Goal: Contribute content: Add original content to the website for others to see

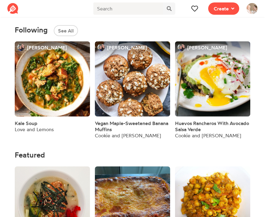
click at [227, 16] on span "Create" at bounding box center [223, 8] width 38 height 17
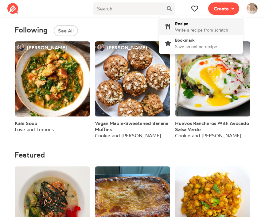
click at [194, 31] on span "Write a recipe from scratch" at bounding box center [201, 29] width 53 height 5
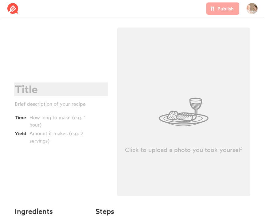
click at [33, 88] on div at bounding box center [60, 89] width 90 height 13
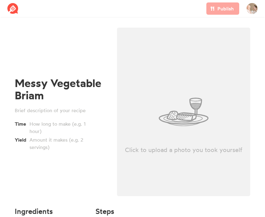
click at [35, 114] on div "Messy Vegetable Briam Time Yield" at bounding box center [61, 114] width 92 height 74
click at [40, 110] on div at bounding box center [60, 110] width 90 height 7
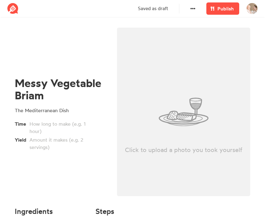
click at [43, 166] on div "Messy Vegetable Briam The Mediterranean Dish Time Yield" at bounding box center [61, 114] width 102 height 180
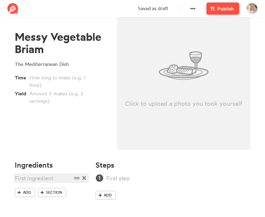
click at [41, 177] on div at bounding box center [43, 178] width 57 height 8
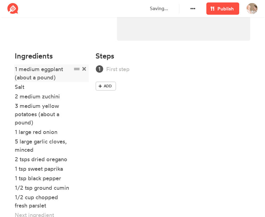
scroll to position [157, 0]
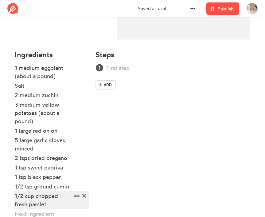
click at [50, 204] on div "1/2 cup chopped fresh parslet" at bounding box center [43, 200] width 57 height 17
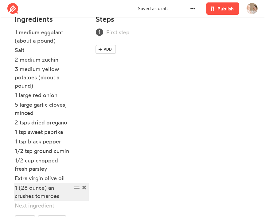
click at [53, 196] on div "1 (28 ounce) an crushes tomaroes" at bounding box center [43, 192] width 57 height 17
click at [50, 196] on div "1 (28 ounce) an crushes tomaroes" at bounding box center [43, 192] width 57 height 17
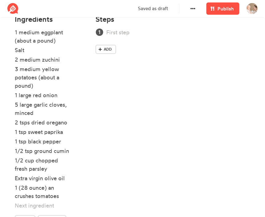
click at [42, 210] on li at bounding box center [52, 207] width 74 height 10
click at [44, 208] on div at bounding box center [43, 206] width 57 height 8
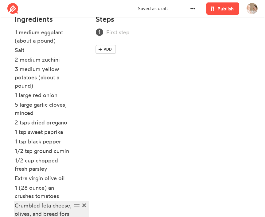
scroll to position [201, 0]
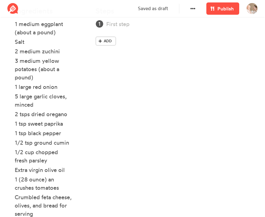
click at [155, 150] on div "Steps Add" at bounding box center [173, 125] width 162 height 245
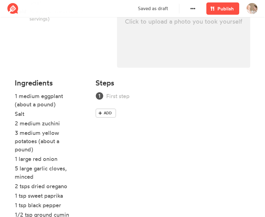
scroll to position [123, 0]
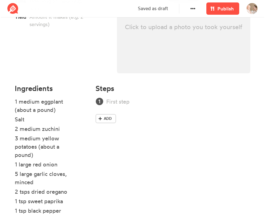
click at [127, 94] on div "Steps Add" at bounding box center [173, 203] width 162 height 245
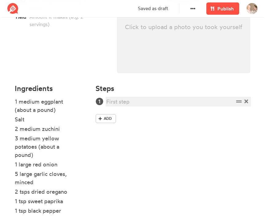
click at [127, 102] on div at bounding box center [169, 102] width 127 height 8
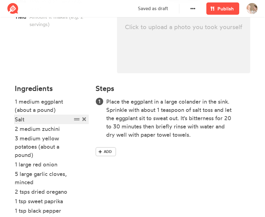
click at [29, 116] on div "Salt" at bounding box center [43, 119] width 57 height 8
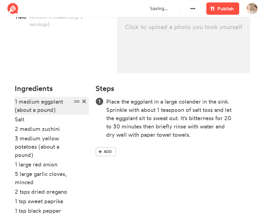
click at [60, 113] on div "1 medium eggplant (about a pound)" at bounding box center [43, 106] width 57 height 17
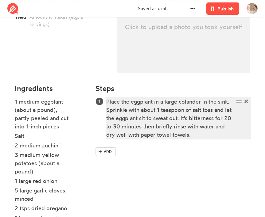
click at [148, 132] on div "Place the eggplant in a large colander in the sink. Sprinkle with about 1 teasp…" at bounding box center [169, 118] width 127 height 41
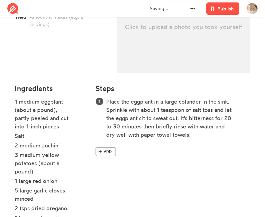
click at [102, 153] on span at bounding box center [100, 152] width 6 height 6
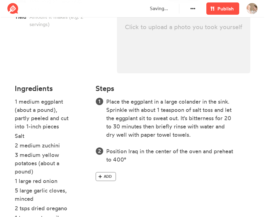
click at [110, 177] on span "Add" at bounding box center [108, 177] width 8 height 6
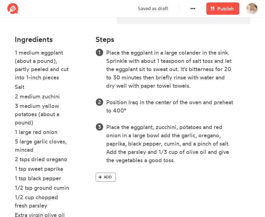
scroll to position [176, 0]
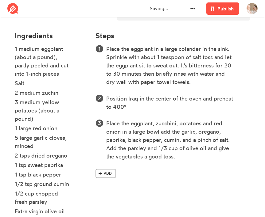
click at [102, 172] on span at bounding box center [100, 174] width 6 height 6
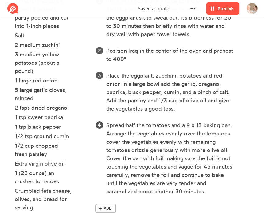
scroll to position [253, 0]
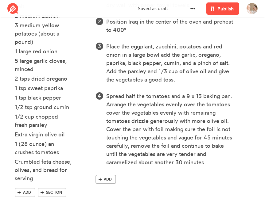
click at [99, 181] on icon at bounding box center [99, 180] width 3 height 4
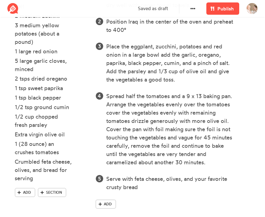
click at [127, 205] on div "Add" at bounding box center [172, 206] width 155 height 12
click at [220, 6] on span "Publish" at bounding box center [225, 8] width 16 height 7
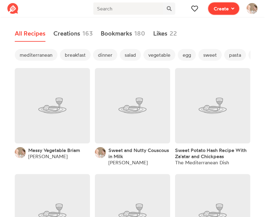
click at [216, 11] on span "Create" at bounding box center [220, 8] width 15 height 7
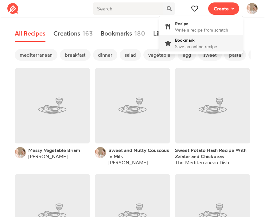
click at [201, 42] on div "Bookmark Save an online recipe" at bounding box center [196, 43] width 42 height 13
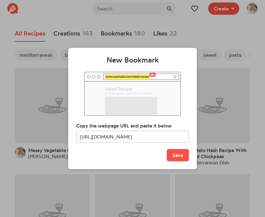
scroll to position [0, 52]
type input "https://www.themediterraneandish.com/vegetarian-stuffed-peppers/"
click at [177, 154] on button "Save" at bounding box center [178, 155] width 22 height 12
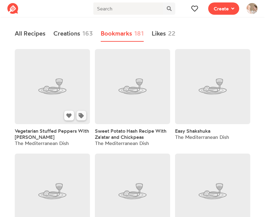
click at [81, 119] on button at bounding box center [81, 116] width 10 height 10
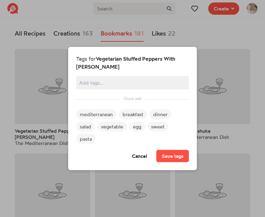
click at [88, 115] on span "mediterranean" at bounding box center [96, 115] width 40 height 10
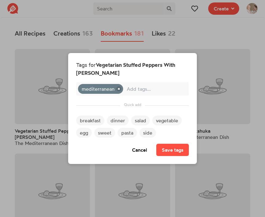
click at [113, 121] on span "dinner" at bounding box center [118, 121] width 22 height 10
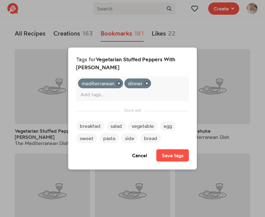
click at [133, 125] on span "vegetable" at bounding box center [142, 126] width 29 height 10
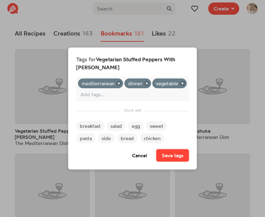
click at [166, 153] on button "Save tags" at bounding box center [172, 155] width 33 height 12
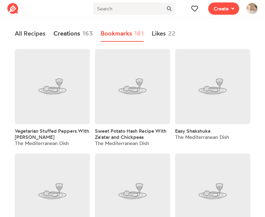
click at [78, 31] on link "Creations 163" at bounding box center [72, 34] width 39 height 16
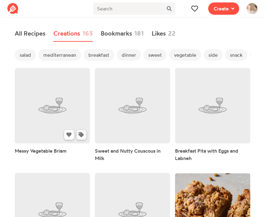
click at [83, 137] on icon at bounding box center [81, 134] width 5 height 5
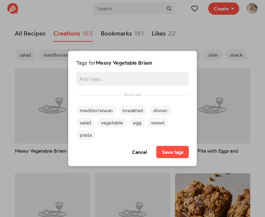
click at [96, 113] on span "mediterranean" at bounding box center [96, 111] width 40 height 10
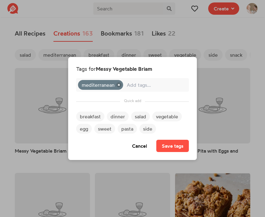
click at [163, 115] on span "vegetable" at bounding box center [166, 117] width 29 height 10
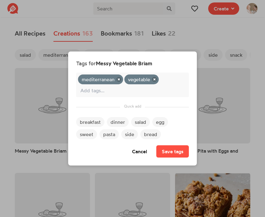
click at [115, 123] on span "dinner" at bounding box center [118, 122] width 22 height 10
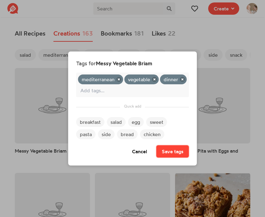
click at [163, 151] on button "Save tags" at bounding box center [172, 151] width 33 height 12
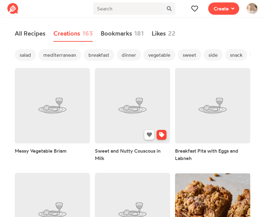
click at [162, 136] on icon at bounding box center [161, 134] width 5 height 5
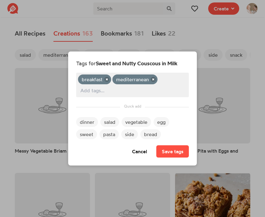
click at [213, 60] on div "Tags for Sweet and Nutty Couscous in Milk breakfast mediterranean dinner salad …" at bounding box center [132, 108] width 265 height 217
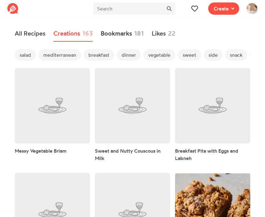
click at [111, 39] on link "Bookmarks 181" at bounding box center [122, 34] width 43 height 16
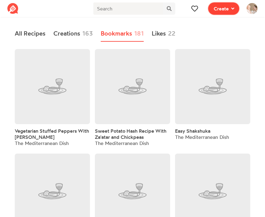
click at [233, 12] on button "Create" at bounding box center [223, 8] width 31 height 12
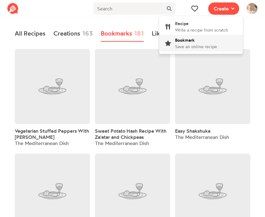
click at [205, 43] on div "Bookmark Save an online recipe" at bounding box center [196, 43] width 42 height 13
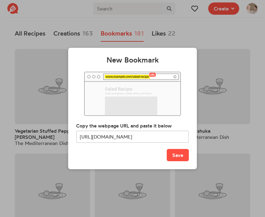
scroll to position [0, 34]
type input "https://www.themediterraneandish.com/egyptian-moussaka/"
click at [182, 157] on button "Save" at bounding box center [178, 155] width 22 height 12
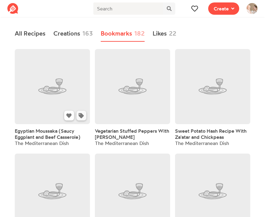
click at [82, 117] on icon at bounding box center [81, 115] width 5 height 5
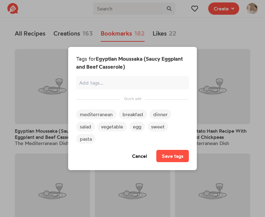
click at [94, 116] on span "mediterranean" at bounding box center [96, 115] width 40 height 10
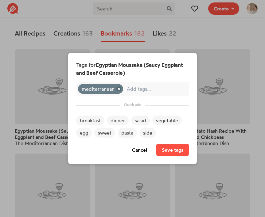
click at [124, 121] on span "dinner" at bounding box center [118, 121] width 22 height 10
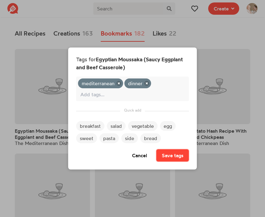
click at [171, 158] on button "Save tags" at bounding box center [172, 155] width 33 height 12
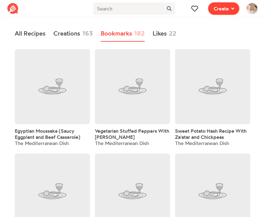
click at [214, 9] on span "Create" at bounding box center [220, 8] width 15 height 7
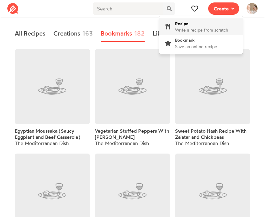
click at [192, 28] on span "Write a recipe from scratch" at bounding box center [201, 29] width 53 height 5
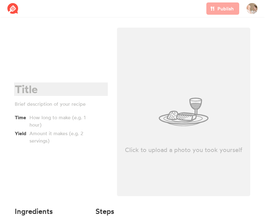
click at [26, 92] on div at bounding box center [60, 89] width 90 height 13
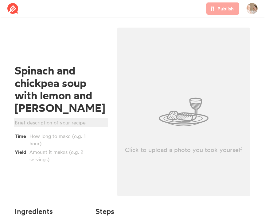
click at [19, 125] on div at bounding box center [60, 122] width 90 height 7
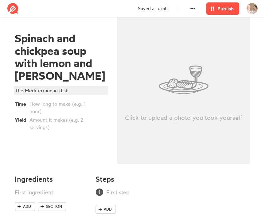
scroll to position [46, 0]
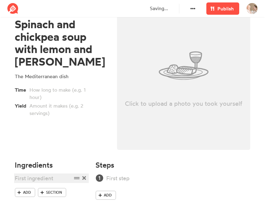
click at [37, 182] on div at bounding box center [43, 178] width 57 height 8
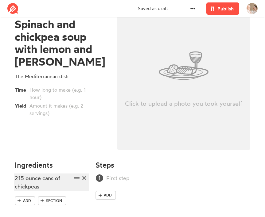
click at [20, 180] on div "215 ounce cans of chickpeas" at bounding box center [43, 182] width 57 height 17
click at [19, 180] on div "215 ounce cans of chickpeas" at bounding box center [43, 182] width 57 height 17
click at [42, 179] on div "2 (15 ounce cans of chickpeas" at bounding box center [43, 182] width 57 height 17
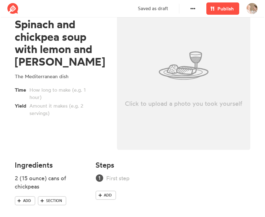
click at [23, 203] on span "Add" at bounding box center [27, 201] width 8 height 6
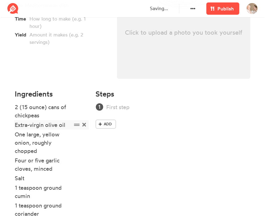
scroll to position [163, 0]
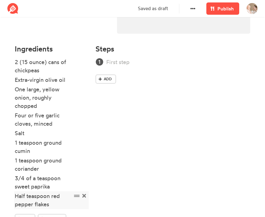
click at [19, 196] on div "Half teaspoon red pepper flakes" at bounding box center [43, 200] width 57 height 17
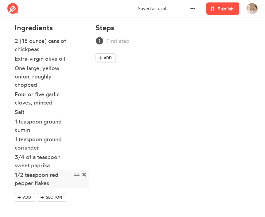
scroll to position [189, 0]
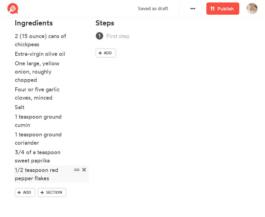
click at [52, 180] on div "1/2 teaspoon red pepper flakes" at bounding box center [43, 174] width 57 height 17
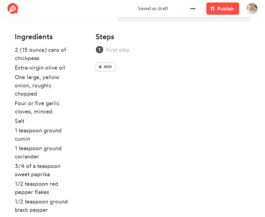
scroll to position [150, 0]
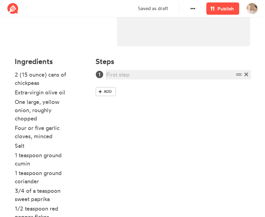
click at [128, 71] on div at bounding box center [169, 75] width 127 height 8
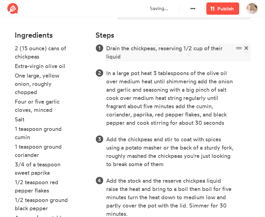
scroll to position [298, 0]
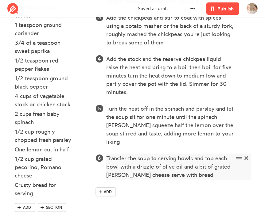
click at [171, 166] on div "Transfer the soup to serving bowls and top each bowl with a drizzle of olive oi…" at bounding box center [169, 166] width 127 height 25
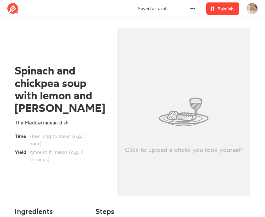
click at [217, 14] on link "Publish" at bounding box center [222, 8] width 33 height 12
click at [223, 10] on span "Publish" at bounding box center [225, 8] width 16 height 7
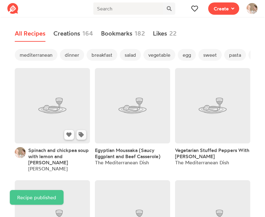
click at [82, 136] on icon at bounding box center [81, 134] width 5 height 5
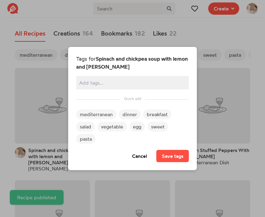
click at [92, 113] on span "mediterranean" at bounding box center [96, 115] width 40 height 10
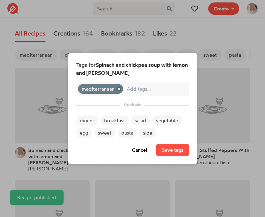
click at [137, 120] on span "salad" at bounding box center [140, 121] width 19 height 10
click at [142, 84] on li "salad" at bounding box center [136, 89] width 24 height 10
click at [142, 87] on icon at bounding box center [143, 88] width 5 height 5
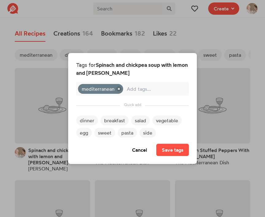
click at [86, 123] on span "dinner" at bounding box center [87, 121] width 22 height 10
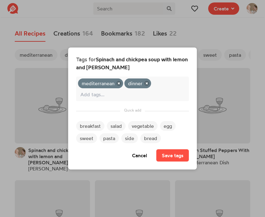
click at [163, 83] on ul "mediterranean dinner" at bounding box center [132, 89] width 110 height 22
click at [118, 97] on input "text" at bounding box center [132, 94] width 104 height 8
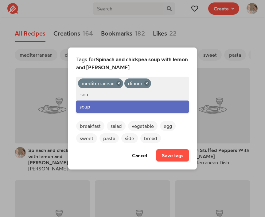
type input "sou"
click at [102, 108] on div "soup" at bounding box center [132, 107] width 113 height 12
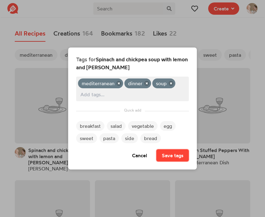
click at [170, 156] on button "Save tags" at bounding box center [172, 155] width 33 height 12
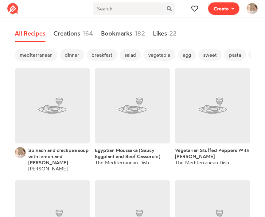
click at [226, 9] on span "Create" at bounding box center [220, 8] width 15 height 7
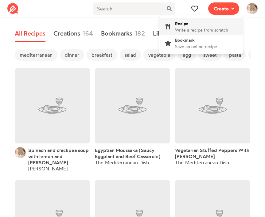
click at [202, 23] on div "Recipe Write a recipe from scratch" at bounding box center [201, 26] width 53 height 13
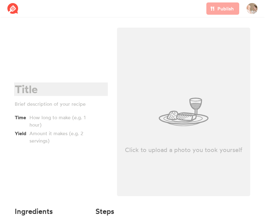
click at [40, 86] on div at bounding box center [60, 89] width 90 height 13
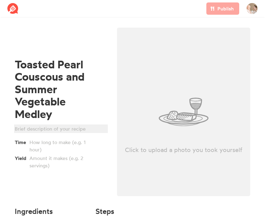
click at [37, 130] on div at bounding box center [60, 128] width 90 height 7
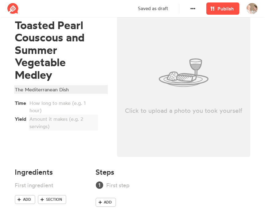
scroll to position [46, 0]
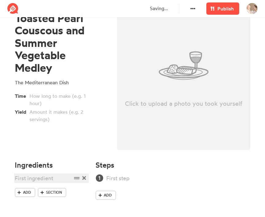
click at [37, 176] on div at bounding box center [43, 178] width 57 height 8
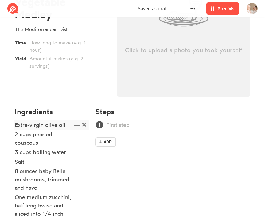
scroll to position [108, 0]
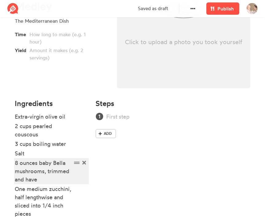
click at [37, 177] on div "8 ounces baby Bella mushrooms, trimmed and have" at bounding box center [43, 171] width 57 height 25
click at [35, 179] on div "8 ounces baby Bella mushrooms, trimmed and have" at bounding box center [43, 171] width 57 height 25
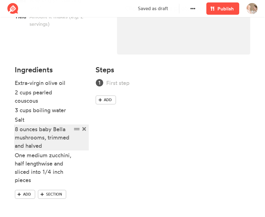
scroll to position [144, 0]
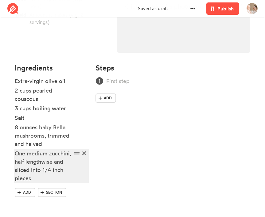
click at [30, 180] on div "One medium zucchini, half lengthwise and sliced into 1/4 inch pieces" at bounding box center [43, 165] width 57 height 33
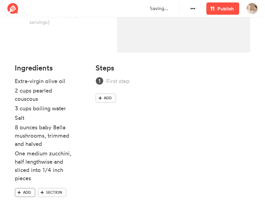
click at [30, 190] on span "Add" at bounding box center [27, 193] width 8 height 6
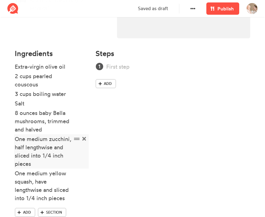
scroll to position [161, 0]
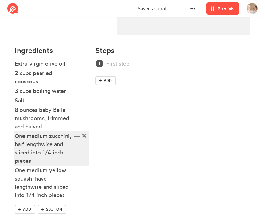
click at [50, 149] on div "One medium zucchini, half lengthwise and sliced into 1/4 inch pieces" at bounding box center [43, 148] width 57 height 33
click at [23, 146] on div "One medium zucchini, half lengthwise and sliced into 1/4 inch pieces" at bounding box center [43, 148] width 57 height 33
click at [25, 146] on div "One medium zucchini, half lengthwise and sliced into 1/4 inch pieces" at bounding box center [43, 148] width 57 height 33
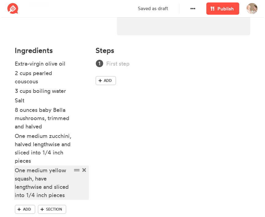
click at [41, 180] on div "One medium yellow squash, have lengthwise and sliced into 1/4 inch pieces" at bounding box center [43, 182] width 57 height 33
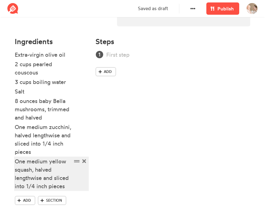
scroll to position [178, 0]
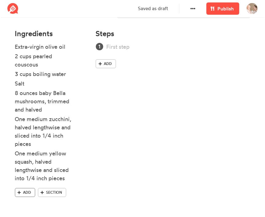
click at [28, 194] on span "Add" at bounding box center [27, 193] width 8 height 6
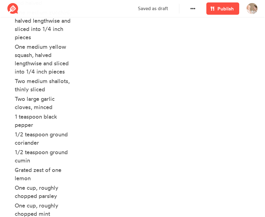
scroll to position [330, 0]
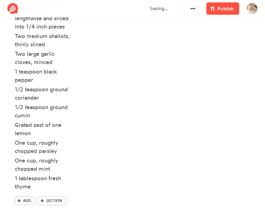
click at [162, 139] on div "Steps Add" at bounding box center [173, 47] width 162 height 347
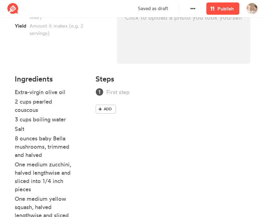
scroll to position [128, 0]
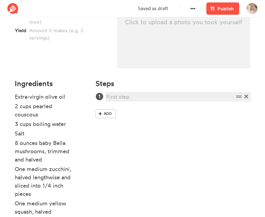
click at [125, 99] on div at bounding box center [169, 97] width 127 height 8
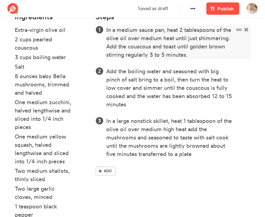
scroll to position [196, 0]
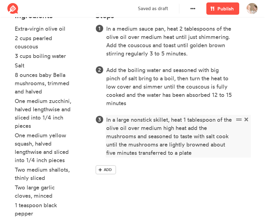
click at [134, 152] on div "In a large nonstick skillet, heat 1 tablespoon of the olive oil over medium hig…" at bounding box center [169, 136] width 127 height 41
click at [167, 151] on div "In a large nonstick skillet, heat 1 tablespoon of the olive oil over medium hig…" at bounding box center [169, 136] width 127 height 41
click at [100, 171] on icon at bounding box center [99, 170] width 3 height 4
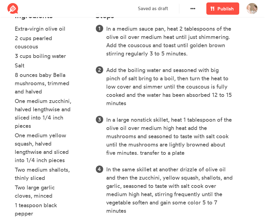
scroll to position [315, 0]
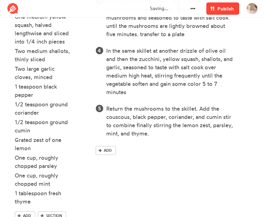
click at [216, 7] on link "Publish" at bounding box center [222, 8] width 33 height 12
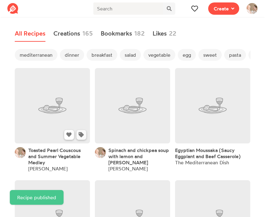
click at [83, 137] on span at bounding box center [81, 135] width 6 height 6
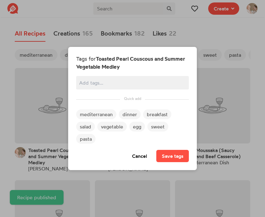
click at [92, 115] on span "mediterranean" at bounding box center [96, 115] width 40 height 10
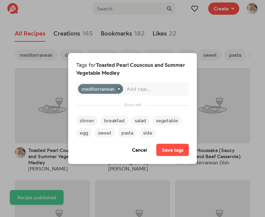
click at [87, 122] on span "dinner" at bounding box center [87, 121] width 22 height 10
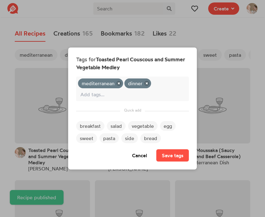
click at [136, 126] on span "vegetable" at bounding box center [142, 126] width 29 height 10
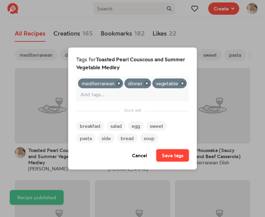
click at [166, 155] on button "Save tags" at bounding box center [172, 155] width 33 height 12
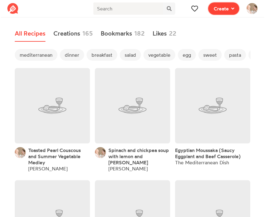
click at [227, 12] on button "Create" at bounding box center [223, 8] width 31 height 12
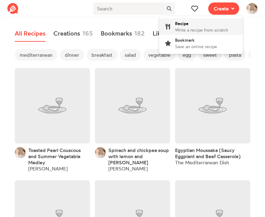
click at [214, 26] on div "Recipe Write a recipe from scratch" at bounding box center [201, 26] width 53 height 13
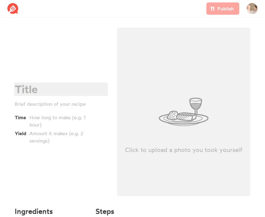
click at [53, 88] on div at bounding box center [60, 89] width 90 height 13
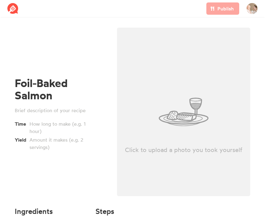
click at [43, 104] on div "Foil-Baked Salmon Time Yield" at bounding box center [61, 114] width 92 height 74
click at [43, 110] on div at bounding box center [60, 110] width 90 height 7
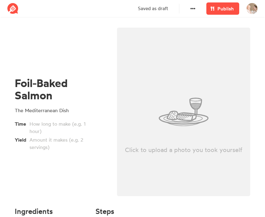
click at [46, 163] on div "Foil-Baked Salmon The Mediterranean Dish Time Yield" at bounding box center [61, 114] width 102 height 180
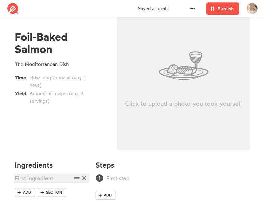
click at [40, 178] on div at bounding box center [43, 178] width 57 height 8
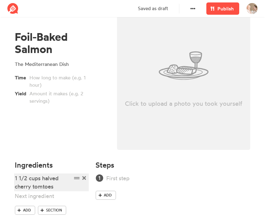
click at [42, 189] on div "1 1/2 cups halved cherry tomtoes" at bounding box center [43, 182] width 57 height 17
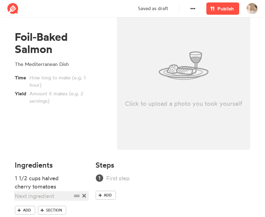
click at [43, 197] on div at bounding box center [43, 196] width 57 height 8
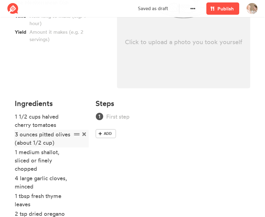
scroll to position [153, 0]
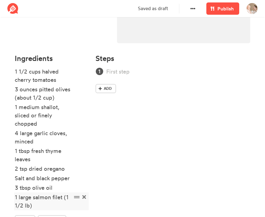
click at [55, 197] on div "1 large salmon filet (1 1/2 lb)" at bounding box center [43, 201] width 57 height 17
click at [57, 201] on div "1 large salmon fillet (1 1/2 lb)" at bounding box center [43, 201] width 57 height 17
click at [52, 202] on div "1 large salmon fillet (1 1/2 lb)" at bounding box center [43, 201] width 57 height 17
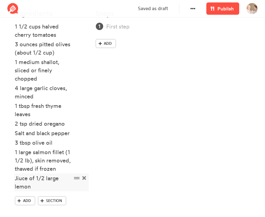
click at [17, 176] on div "Jiuce of 1/2 large lemon" at bounding box center [43, 182] width 57 height 17
click at [28, 181] on div "Juice of 1/2 large lemon" at bounding box center [43, 182] width 57 height 17
click at [33, 184] on div "Juice of 1/2 large lemon" at bounding box center [43, 182] width 57 height 17
click at [126, 136] on div "Steps Add" at bounding box center [173, 113] width 162 height 215
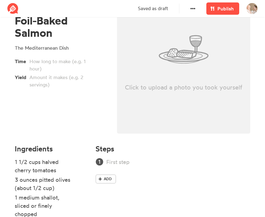
scroll to position [45, 0]
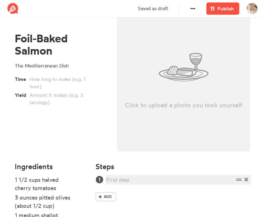
click at [127, 179] on div at bounding box center [169, 180] width 127 height 8
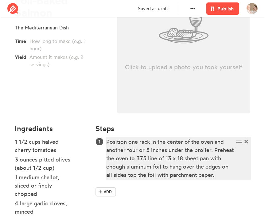
scroll to position [93, 0]
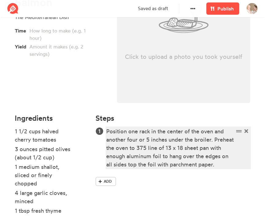
click at [151, 149] on div "Position one rack in the center of the oven and another four or 5 inches under …" at bounding box center [169, 147] width 127 height 41
click at [146, 149] on div "Position one rack in the center of the oven and another four or 5 inches under …" at bounding box center [169, 147] width 127 height 41
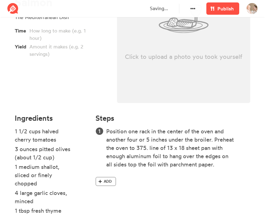
click at [115, 178] on link "Add" at bounding box center [105, 181] width 21 height 9
click at [126, 182] on div at bounding box center [169, 181] width 127 height 8
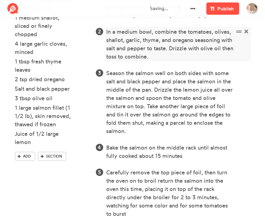
scroll to position [294, 0]
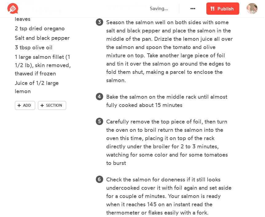
click at [223, 8] on span "Publish" at bounding box center [225, 8] width 16 height 7
click at [225, 9] on span "Publish" at bounding box center [225, 8] width 16 height 7
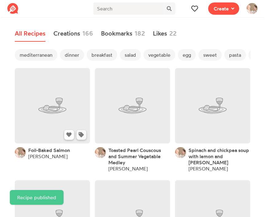
click at [80, 134] on icon at bounding box center [81, 134] width 5 height 5
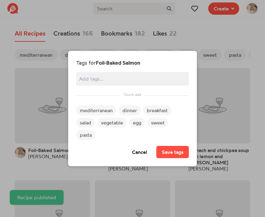
click at [93, 109] on span "mediterranean" at bounding box center [96, 111] width 40 height 10
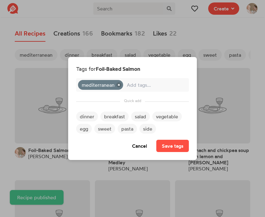
click at [88, 117] on span "dinner" at bounding box center [87, 117] width 22 height 10
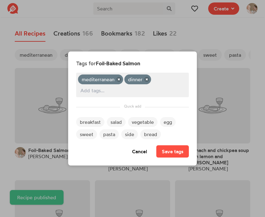
click at [95, 89] on input "text" at bounding box center [132, 90] width 104 height 8
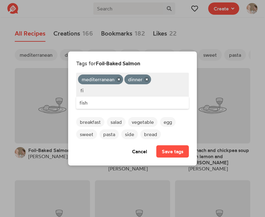
type input "fi"
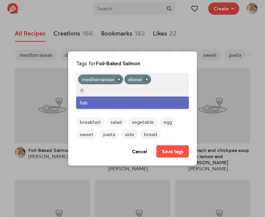
click at [97, 106] on div "fish" at bounding box center [132, 103] width 113 height 12
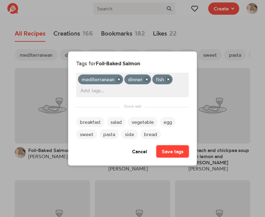
click at [159, 149] on button "Save tags" at bounding box center [172, 151] width 33 height 12
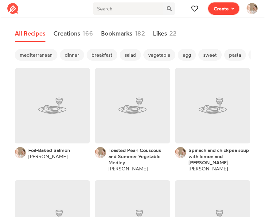
click at [223, 10] on span "Create" at bounding box center [220, 8] width 15 height 7
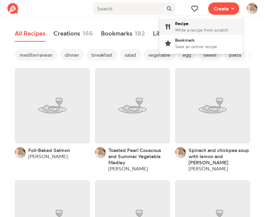
click at [195, 28] on span "Write a recipe from scratch" at bounding box center [201, 29] width 53 height 5
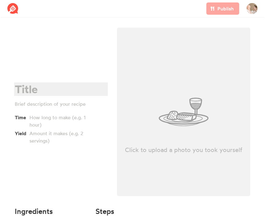
click at [45, 91] on div at bounding box center [60, 89] width 90 height 13
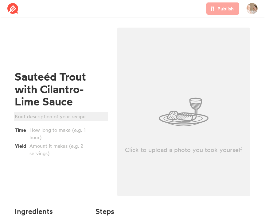
click at [53, 117] on div at bounding box center [60, 116] width 90 height 7
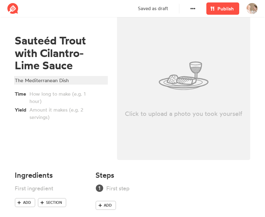
scroll to position [46, 0]
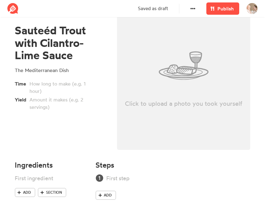
click at [37, 183] on li at bounding box center [52, 179] width 74 height 10
click at [40, 179] on div at bounding box center [43, 178] width 57 height 8
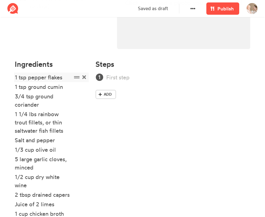
scroll to position [192, 0]
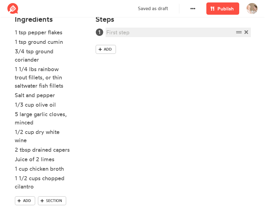
click at [137, 33] on div at bounding box center [169, 32] width 127 height 8
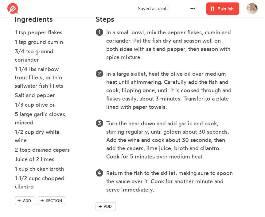
click at [217, 13] on link "Publish" at bounding box center [222, 8] width 33 height 12
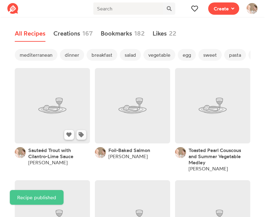
click at [83, 134] on icon at bounding box center [81, 134] width 5 height 5
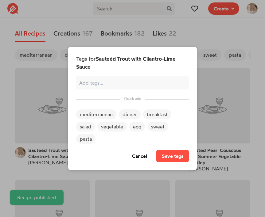
click at [106, 113] on span "mediterranean" at bounding box center [96, 115] width 40 height 10
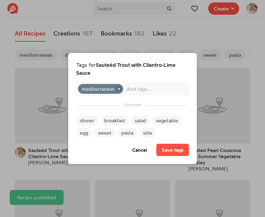
click at [86, 122] on span "dinner" at bounding box center [87, 121] width 22 height 10
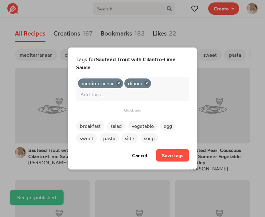
click at [113, 96] on input "text" at bounding box center [132, 94] width 104 height 8
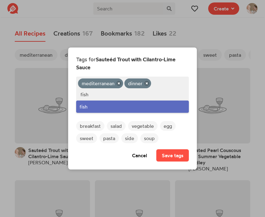
type input "fish"
click at [111, 104] on div "fish" at bounding box center [132, 107] width 113 height 12
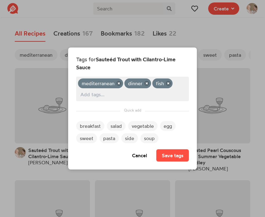
click at [166, 148] on section "Tags for Sauteéd Trout with Cilantro-Lime Sauce mediterranean dinner fish break…" at bounding box center [132, 109] width 113 height 106
click at [167, 151] on button "Save tags" at bounding box center [172, 155] width 33 height 12
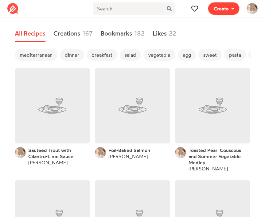
click at [231, 11] on span at bounding box center [232, 8] width 6 height 7
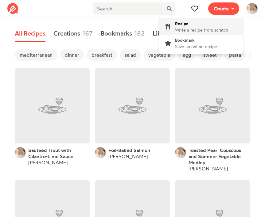
click at [202, 29] on span "Write a recipe from scratch" at bounding box center [201, 29] width 53 height 5
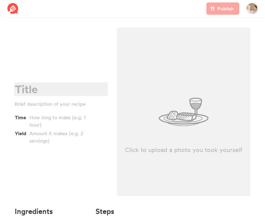
click at [46, 86] on div at bounding box center [60, 89] width 90 height 13
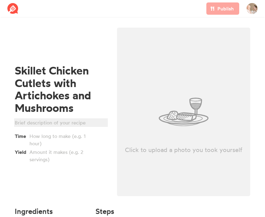
click at [47, 121] on div at bounding box center [60, 122] width 90 height 7
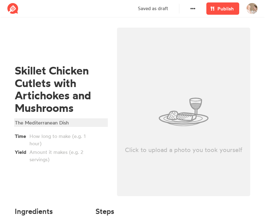
scroll to position [46, 0]
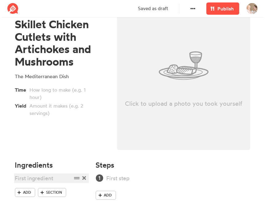
click at [47, 176] on div at bounding box center [43, 178] width 57 height 8
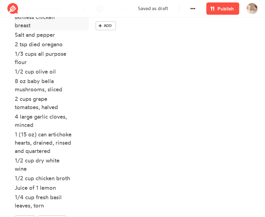
scroll to position [261, 0]
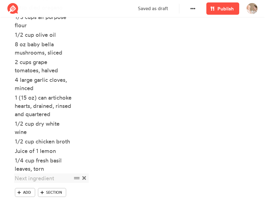
click at [84, 179] on icon at bounding box center [84, 178] width 4 height 4
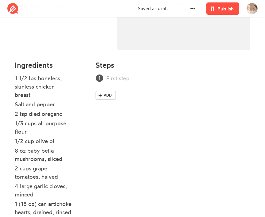
scroll to position [121, 0]
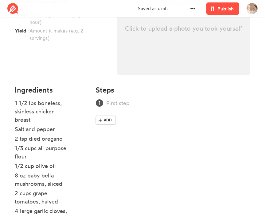
click at [126, 111] on div "Add" at bounding box center [172, 113] width 155 height 28
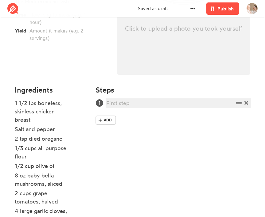
click at [129, 104] on div at bounding box center [169, 103] width 127 height 8
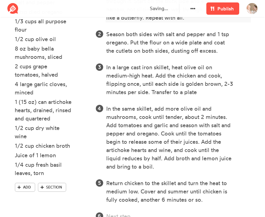
scroll to position [251, 0]
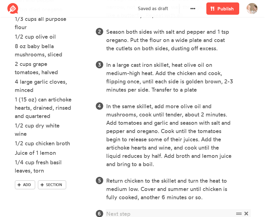
click at [248, 212] on icon at bounding box center [246, 214] width 4 height 6
click at [224, 10] on span "Publish" at bounding box center [225, 8] width 16 height 7
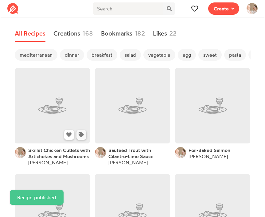
click at [82, 134] on icon at bounding box center [81, 134] width 5 height 5
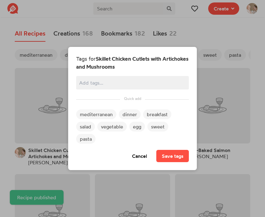
click at [96, 115] on span "mediterranean" at bounding box center [96, 115] width 40 height 10
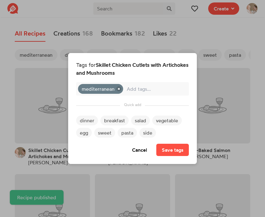
click at [89, 122] on span "dinner" at bounding box center [87, 121] width 22 height 10
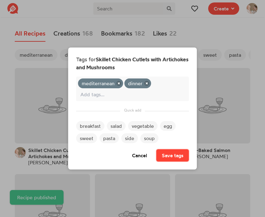
click at [175, 158] on button "Save tags" at bounding box center [172, 155] width 33 height 12
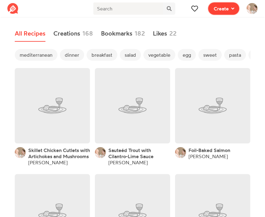
click at [217, 6] on span "Create" at bounding box center [220, 8] width 15 height 7
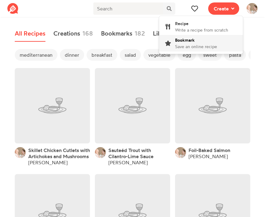
click at [198, 43] on div "Bookmark Save an online recipe" at bounding box center [196, 43] width 42 height 13
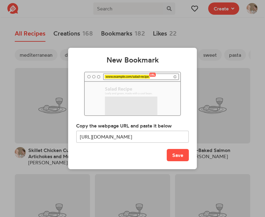
scroll to position [0, 28]
type input "https://www.themediterraneandish.com/hawawshi-recipe/"
click at [178, 156] on button "Save" at bounding box center [178, 155] width 22 height 12
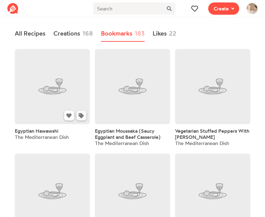
click at [84, 119] on button at bounding box center [81, 116] width 10 height 10
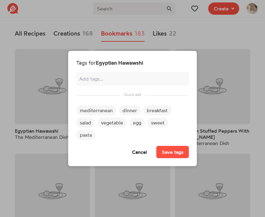
click at [91, 113] on span "mediterranean" at bounding box center [96, 111] width 40 height 10
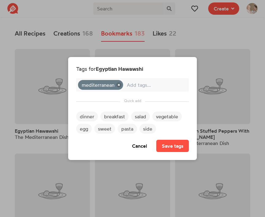
click at [90, 117] on span "dinner" at bounding box center [87, 117] width 22 height 10
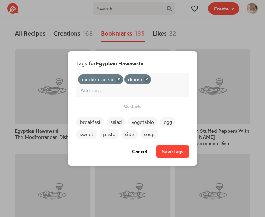
click at [163, 152] on button "Save tags" at bounding box center [172, 151] width 33 height 12
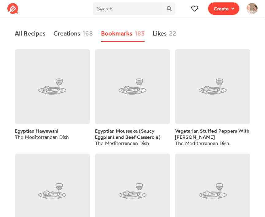
click at [230, 8] on span at bounding box center [232, 8] width 6 height 7
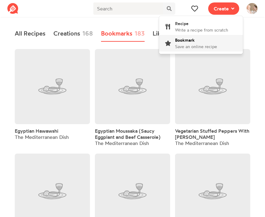
click at [206, 42] on div "Bookmark Save an online recipe" at bounding box center [196, 43] width 42 height 13
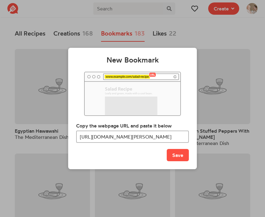
scroll to position [0, 112]
type input "https://www.themediterraneandish.com/mediterranean-grilled-chicken-dill-greek-y…"
click at [179, 156] on button "Save" at bounding box center [178, 155] width 22 height 12
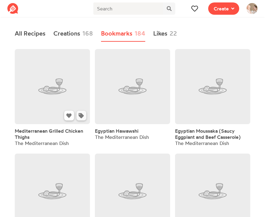
click at [80, 117] on icon at bounding box center [81, 115] width 5 height 5
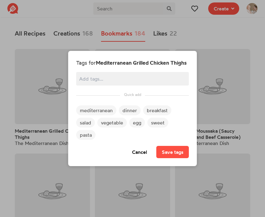
click at [90, 112] on span "mediterranean" at bounding box center [96, 111] width 40 height 10
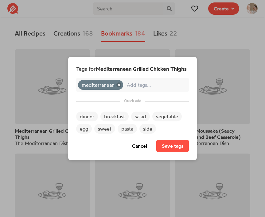
click at [90, 116] on span "dinner" at bounding box center [87, 117] width 22 height 10
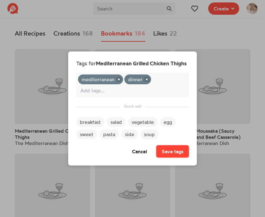
click at [170, 152] on button "Save tags" at bounding box center [172, 151] width 33 height 12
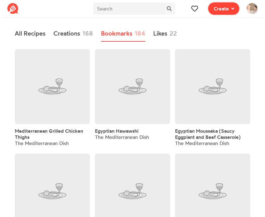
click at [227, 8] on span "Create" at bounding box center [220, 8] width 15 height 7
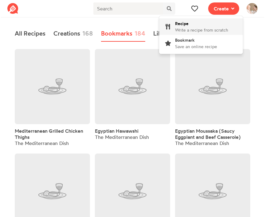
click at [202, 31] on span "Write a recipe from scratch" at bounding box center [201, 29] width 53 height 5
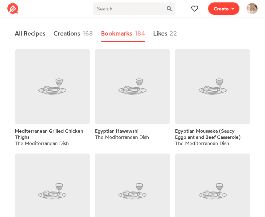
click at [228, 5] on span "Create" at bounding box center [220, 8] width 15 height 7
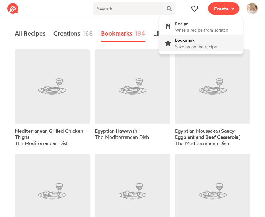
click at [209, 44] on div "Bookmark Save an online recipe" at bounding box center [196, 43] width 42 height 13
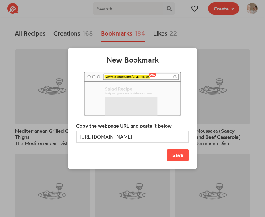
scroll to position [0, 60]
type input "https://www.themediterraneandish.com/chicken-shawarma-salad-bowls/"
click at [174, 160] on button "Save" at bounding box center [178, 155] width 22 height 12
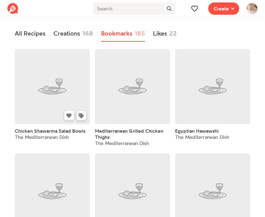
click at [80, 117] on icon at bounding box center [81, 115] width 5 height 5
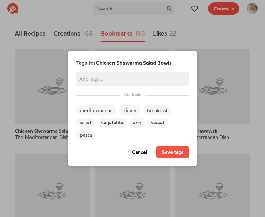
click at [91, 113] on span "mediterranean" at bounding box center [96, 111] width 40 height 10
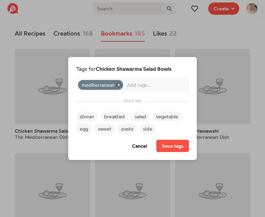
click at [88, 119] on span "dinner" at bounding box center [87, 117] width 22 height 10
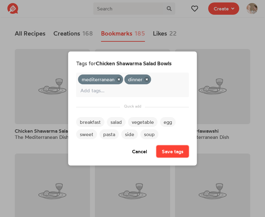
click at [164, 151] on button "Save tags" at bounding box center [172, 151] width 33 height 12
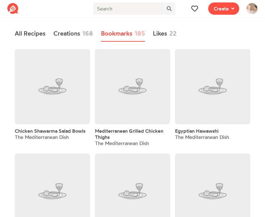
click at [229, 15] on span "Create" at bounding box center [223, 8] width 38 height 17
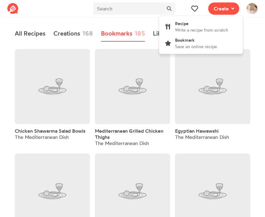
click at [198, 42] on div "Bookmark Save an online recipe" at bounding box center [196, 43] width 42 height 13
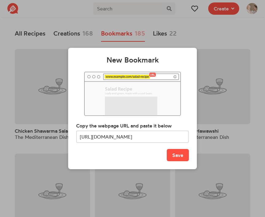
scroll to position [0, 67]
type input "https://www.themediterraneandish.com/sheet-pan-chicken-with-chickpeas/"
click at [182, 157] on button "Save" at bounding box center [178, 155] width 22 height 12
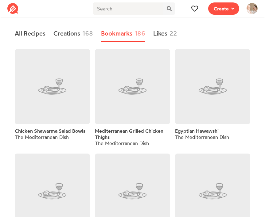
click at [121, 32] on link "Bookmarks 186" at bounding box center [123, 34] width 44 height 16
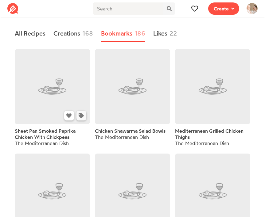
click at [81, 114] on icon at bounding box center [81, 115] width 5 height 5
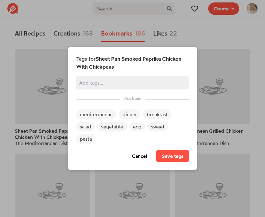
click at [89, 114] on span "mediterranean" at bounding box center [96, 115] width 40 height 10
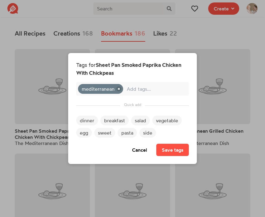
click at [90, 119] on span "dinner" at bounding box center [87, 121] width 22 height 10
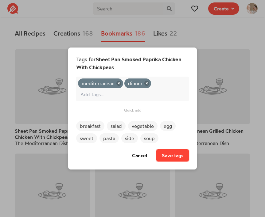
click at [169, 153] on button "Save tags" at bounding box center [172, 155] width 33 height 12
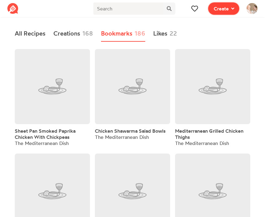
click at [224, 14] on button "Create" at bounding box center [223, 8] width 31 height 12
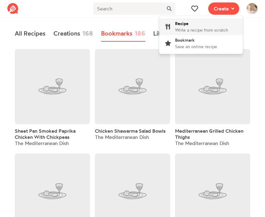
click at [197, 32] on span "Write a recipe from scratch" at bounding box center [201, 29] width 53 height 5
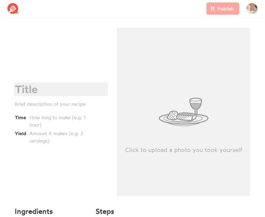
click at [43, 94] on div at bounding box center [60, 89] width 90 height 13
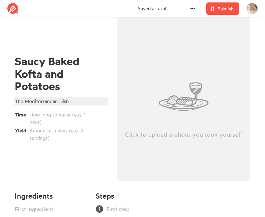
scroll to position [46, 0]
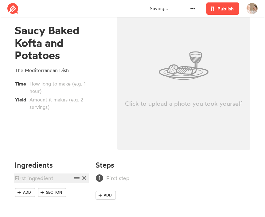
click at [43, 176] on div at bounding box center [43, 178] width 57 height 8
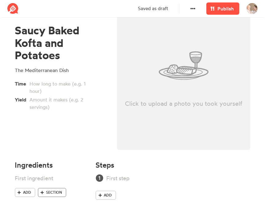
click at [52, 194] on span "Section" at bounding box center [54, 193] width 16 height 6
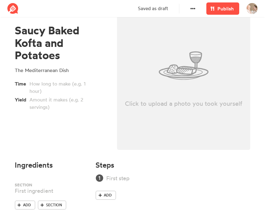
drag, startPoint x: 77, startPoint y: 190, endPoint x: 77, endPoint y: 178, distance: 12.0
click at [77, 178] on ul at bounding box center [52, 187] width 74 height 26
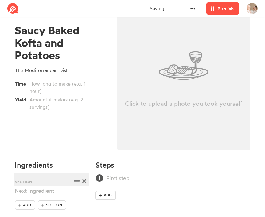
click at [46, 181] on div at bounding box center [43, 181] width 57 height 8
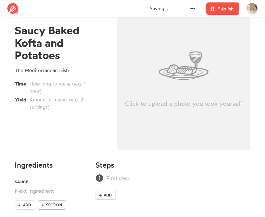
click at [56, 203] on span "Section" at bounding box center [54, 205] width 16 height 6
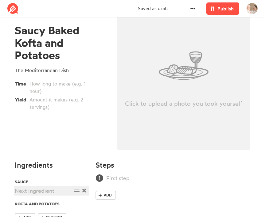
click at [56, 189] on div at bounding box center [43, 191] width 57 height 8
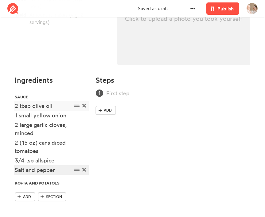
scroll to position [136, 0]
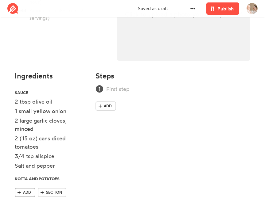
click at [30, 194] on span "Add" at bounding box center [27, 193] width 8 height 6
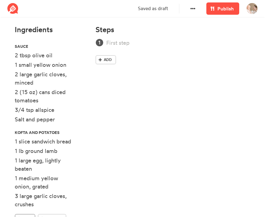
scroll to position [182, 0]
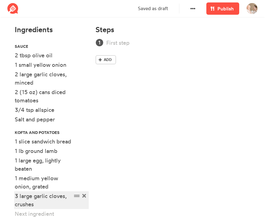
click at [30, 205] on div "3 large garlic cloves, crushes" at bounding box center [43, 200] width 57 height 17
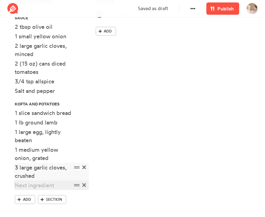
scroll to position [211, 0]
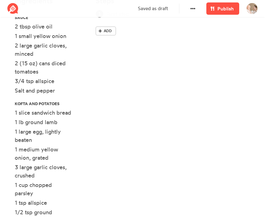
click at [122, 136] on div "Steps Add" at bounding box center [173, 124] width 162 height 262
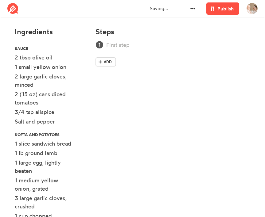
scroll to position [150, 0]
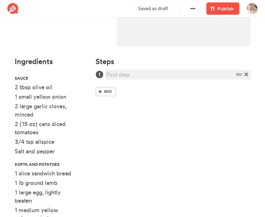
click at [128, 74] on div at bounding box center [169, 75] width 127 height 8
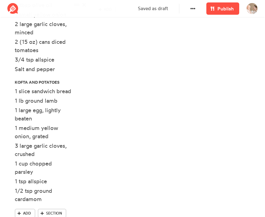
scroll to position [245, 0]
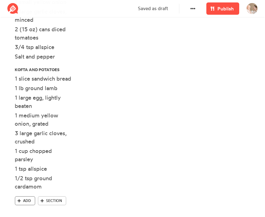
click at [19, 199] on icon at bounding box center [18, 201] width 3 height 4
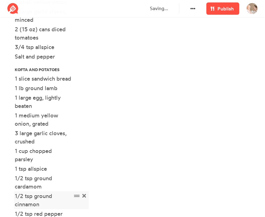
scroll to position [290, 0]
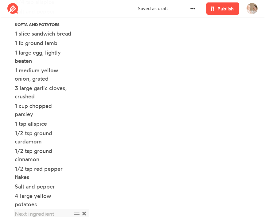
click at [40, 210] on div at bounding box center [43, 214] width 57 height 8
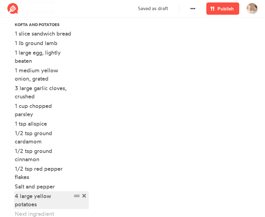
click at [42, 198] on div "4 large yellow potatoes" at bounding box center [43, 200] width 57 height 17
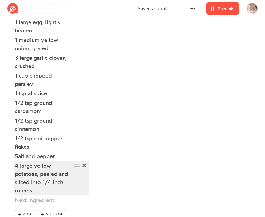
scroll to position [322, 0]
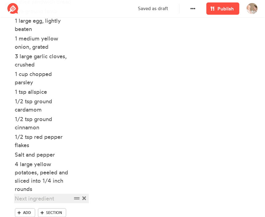
click at [41, 194] on div at bounding box center [43, 198] width 57 height 8
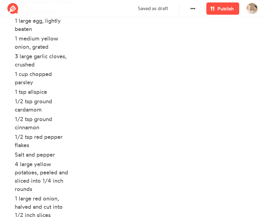
click at [157, 116] on div "Steps Add" at bounding box center [173, 65] width 162 height 367
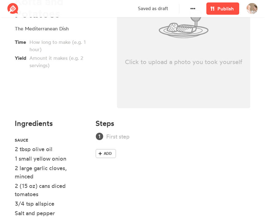
scroll to position [84, 0]
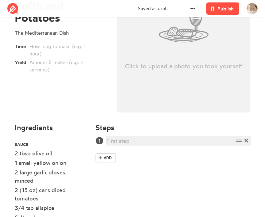
click at [125, 139] on div at bounding box center [169, 141] width 127 height 8
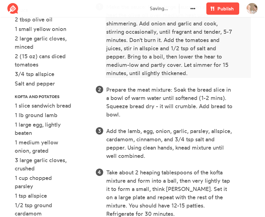
scroll to position [340, 0]
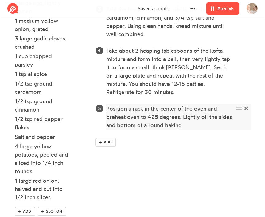
click at [146, 126] on div "Position a rack in the center of the oven and preheat oven to 425 degrees. Ligh…" at bounding box center [169, 117] width 127 height 25
click at [197, 127] on div "Position a rack in the center of the oven and preheat oven to 425 degrees. Ligh…" at bounding box center [169, 117] width 127 height 25
click at [204, 127] on div "Position a rack in the center of the oven and preheat oven to 425 degrees. Ligh…" at bounding box center [169, 117] width 127 height 25
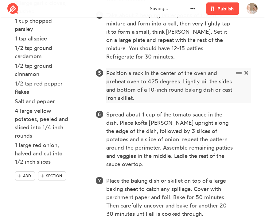
scroll to position [426, 0]
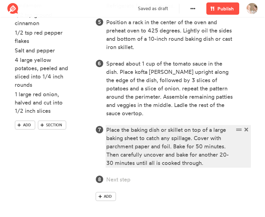
click at [144, 133] on div "Place the baking dish or skillet on top of a large baking sheet to catch any sp…" at bounding box center [169, 146] width 127 height 41
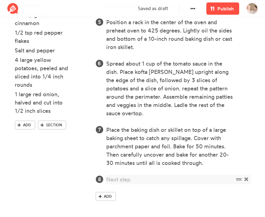
click at [248, 181] on span at bounding box center [246, 179] width 6 height 8
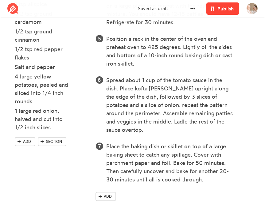
click at [219, 10] on span "Publish" at bounding box center [225, 8] width 16 height 7
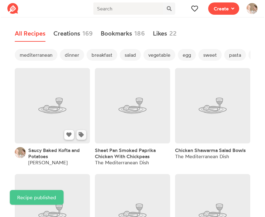
click at [83, 136] on icon at bounding box center [81, 134] width 5 height 5
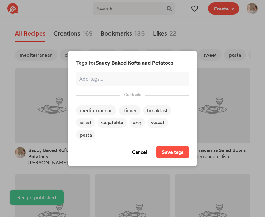
click at [98, 111] on span "mediterranean" at bounding box center [96, 111] width 40 height 10
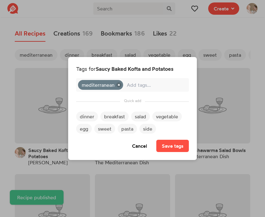
click at [90, 117] on span "dinner" at bounding box center [87, 117] width 22 height 10
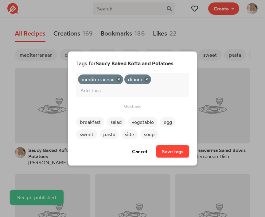
click at [165, 154] on button "Save tags" at bounding box center [172, 151] width 33 height 12
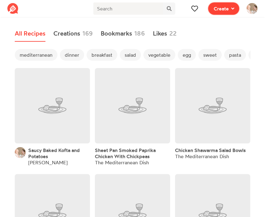
click at [214, 8] on span "Create" at bounding box center [220, 8] width 15 height 7
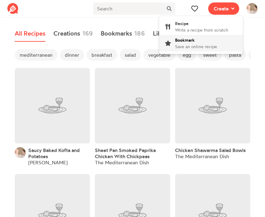
click at [185, 46] on span "Save an online recipe" at bounding box center [196, 46] width 42 height 5
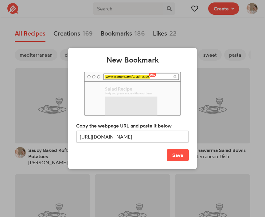
scroll to position [0, 30]
type input "[URL][DOMAIN_NAME]"
click at [177, 162] on div "New Bookmark Copy the webpage URL and paste it below [URL][DOMAIN_NAME] Save" at bounding box center [132, 108] width 129 height 121
click at [179, 157] on button "Save" at bounding box center [178, 155] width 22 height 12
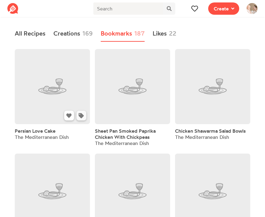
click at [82, 119] on button at bounding box center [81, 116] width 10 height 10
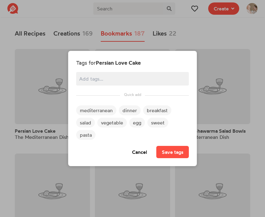
click at [91, 113] on span "mediterranean" at bounding box center [96, 111] width 40 height 10
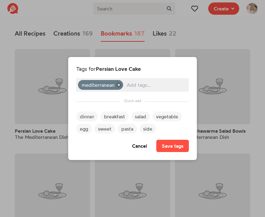
click at [148, 89] on input "text" at bounding box center [156, 85] width 58 height 8
type input "dessert"
click at [148, 85] on input "dessert" at bounding box center [156, 85] width 58 height 8
click at [133, 100] on section "Tags for Persian Love Cake mediterranean dinner breakfast salad vegetable egg s…" at bounding box center [132, 108] width 113 height 87
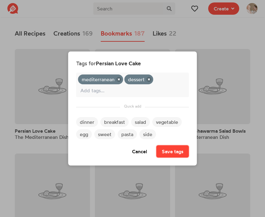
click at [166, 151] on button "Save tags" at bounding box center [172, 151] width 33 height 12
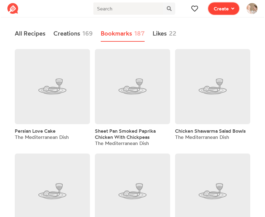
click at [221, 9] on span "Create" at bounding box center [220, 8] width 15 height 7
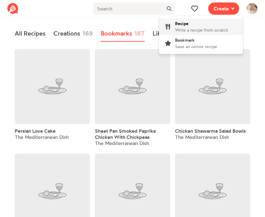
click at [200, 26] on div "Recipe Write a recipe from scratch" at bounding box center [201, 26] width 53 height 13
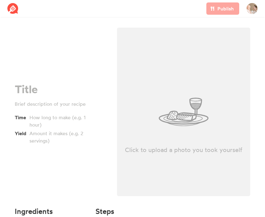
click at [32, 98] on div "Time Yield" at bounding box center [61, 114] width 92 height 62
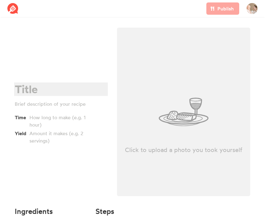
click at [42, 91] on div at bounding box center [60, 89] width 90 height 13
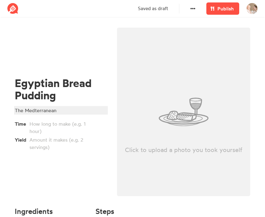
click at [48, 112] on div "The Medterranean" at bounding box center [60, 110] width 90 height 7
click at [72, 169] on div "Egyptian Bread Pudding The Mediterranean Dish Time Yield" at bounding box center [61, 114] width 102 height 180
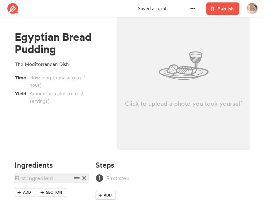
click at [38, 176] on div at bounding box center [43, 178] width 57 height 8
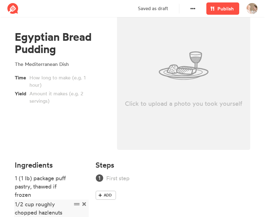
click at [44, 213] on div "1/2 cup roughly chopped hazlenuts" at bounding box center [43, 208] width 57 height 17
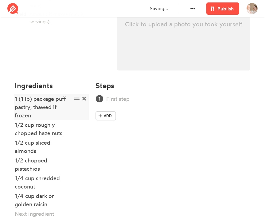
scroll to position [126, 0]
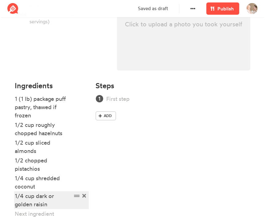
click at [44, 204] on div "1/4 cup dark or golden raisin" at bounding box center [43, 200] width 57 height 17
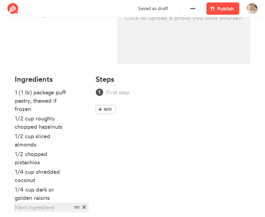
click at [40, 208] on div at bounding box center [43, 207] width 57 height 8
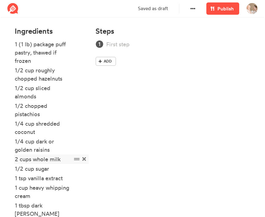
scroll to position [180, 0]
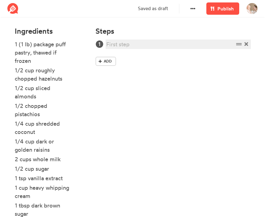
click at [136, 48] on div at bounding box center [169, 44] width 127 height 8
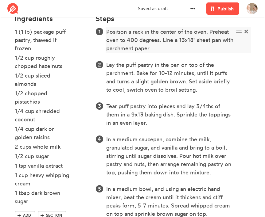
scroll to position [244, 0]
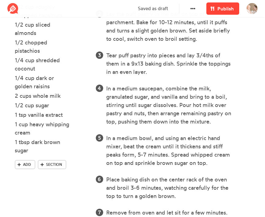
click at [222, 7] on span "Publish" at bounding box center [225, 8] width 16 height 7
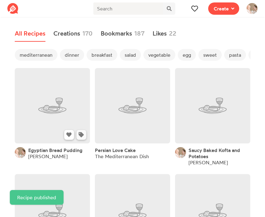
click at [82, 136] on icon at bounding box center [81, 134] width 5 height 5
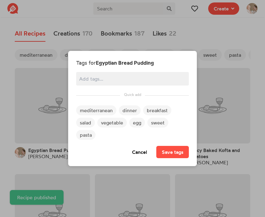
click at [94, 115] on span "mediterranean" at bounding box center [96, 111] width 40 height 10
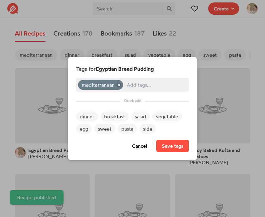
click at [146, 83] on input "text" at bounding box center [156, 85] width 58 height 8
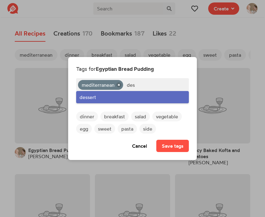
type input "des"
click at [129, 95] on div "dessert" at bounding box center [132, 97] width 113 height 12
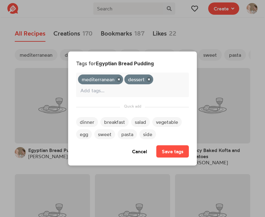
click at [160, 145] on section "Tags for Egyptian Bread Pudding mediterranean dessert dinner breakfast salad ve…" at bounding box center [132, 109] width 113 height 98
click at [162, 148] on button "Save tags" at bounding box center [172, 151] width 33 height 12
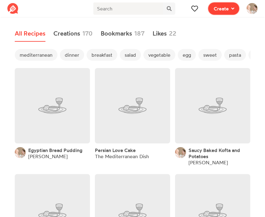
click at [215, 10] on span "Create" at bounding box center [220, 8] width 15 height 7
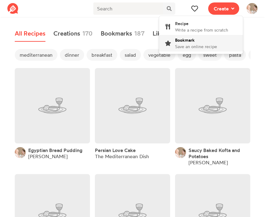
click at [198, 42] on div "Bookmark Save an online recipe" at bounding box center [196, 43] width 42 height 13
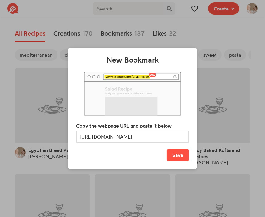
scroll to position [0, 63]
type input "[URL][DOMAIN_NAME]"
click at [177, 159] on button "Save" at bounding box center [178, 155] width 22 height 12
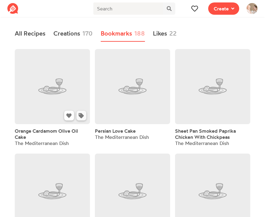
click at [81, 117] on icon at bounding box center [81, 115] width 5 height 5
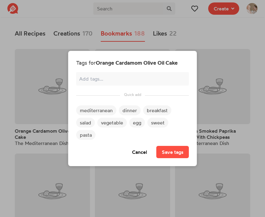
click at [92, 113] on span "mediterranean" at bounding box center [96, 111] width 40 height 10
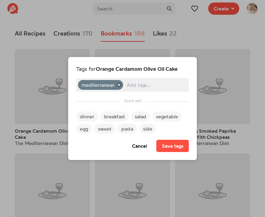
click at [147, 85] on input "text" at bounding box center [156, 85] width 58 height 8
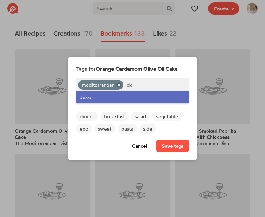
type input "de"
click at [127, 103] on div "dessert" at bounding box center [132, 97] width 113 height 12
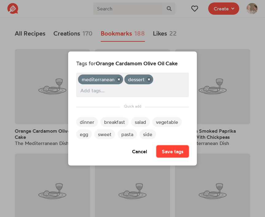
click at [163, 149] on button "Save tags" at bounding box center [172, 151] width 33 height 12
